Goal: Obtain resource: Download file/media

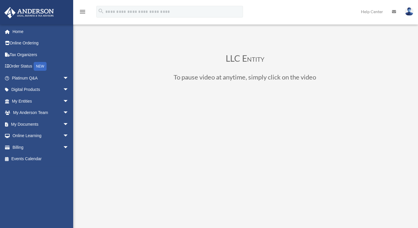
scroll to position [56, 0]
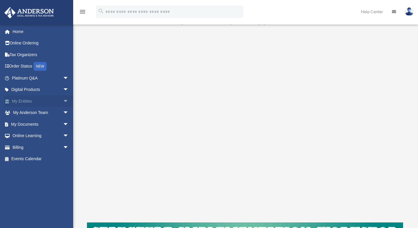
click at [63, 101] on span "arrow_drop_down" at bounding box center [69, 101] width 12 height 12
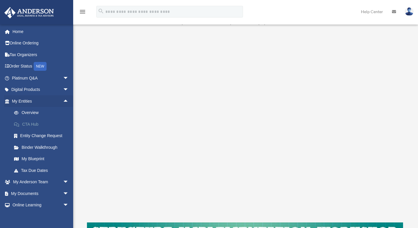
click at [32, 124] on link "CTA Hub" at bounding box center [42, 125] width 69 height 12
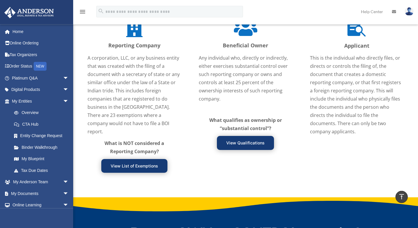
scroll to position [718, 0]
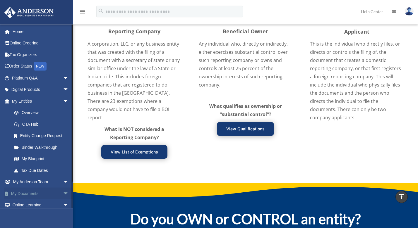
click at [63, 192] on span "arrow_drop_down" at bounding box center [69, 194] width 12 height 12
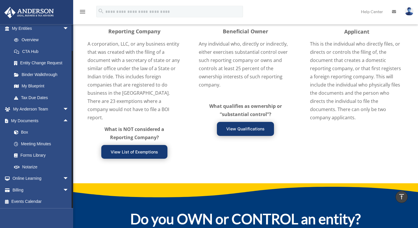
drag, startPoint x: 71, startPoint y: 202, endPoint x: 65, endPoint y: 210, distance: 10.4
click at [68, 224] on div "ireneitems@gmail.com Sign Out irene.offord@gmail.com Home Online Ordering Tax O…" at bounding box center [36, 138] width 73 height 228
click at [25, 132] on link "Box" at bounding box center [42, 133] width 69 height 12
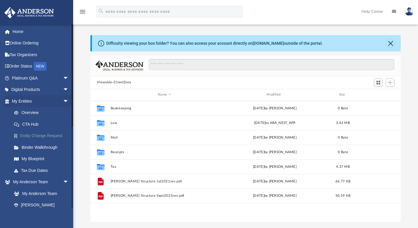
scroll to position [129, 306]
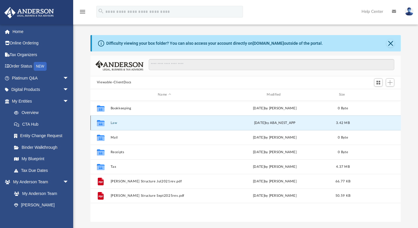
click at [114, 124] on button "Law" at bounding box center [164, 123] width 108 height 4
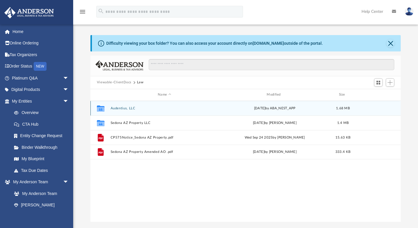
click at [120, 108] on button "Audentius, LLC" at bounding box center [164, 109] width 108 height 4
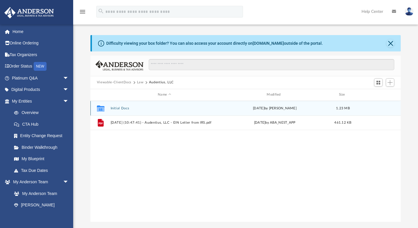
click at [121, 108] on button "Initial Docs" at bounding box center [164, 109] width 108 height 4
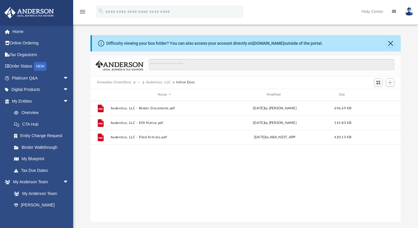
click at [153, 83] on button "Audentius, LLC" at bounding box center [158, 82] width 25 height 5
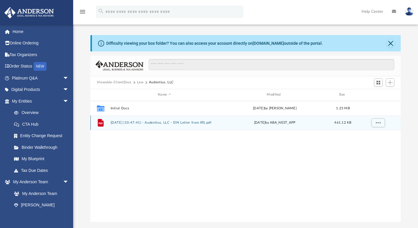
click at [142, 123] on button "2025.09.30 (10:47:41) - Audentius, LLC - EIN Letter from IRS.pdf" at bounding box center [164, 123] width 108 height 4
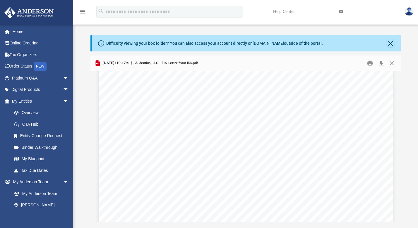
scroll to position [0, 0]
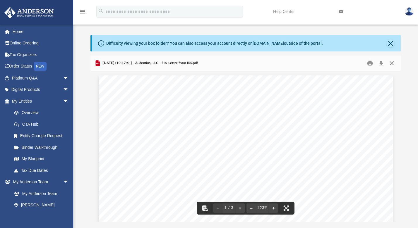
click at [393, 62] on button "Close" at bounding box center [391, 63] width 11 height 9
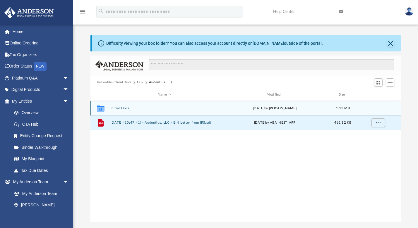
click at [122, 109] on button "Initial Docs" at bounding box center [164, 109] width 108 height 4
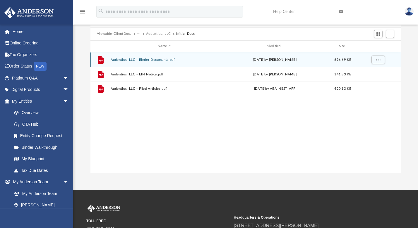
scroll to position [49, 0]
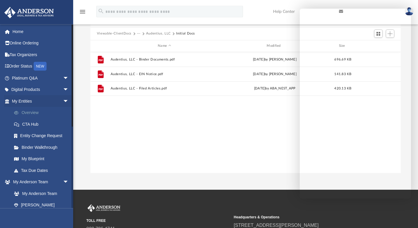
click at [30, 113] on link "Overview" at bounding box center [42, 113] width 69 height 12
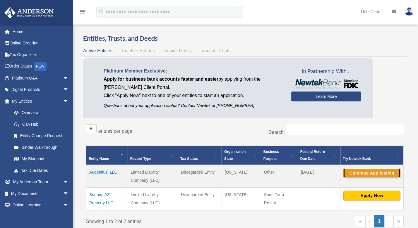
click at [369, 173] on button "Continue Application" at bounding box center [371, 173] width 57 height 10
